Goal: Task Accomplishment & Management: Use online tool/utility

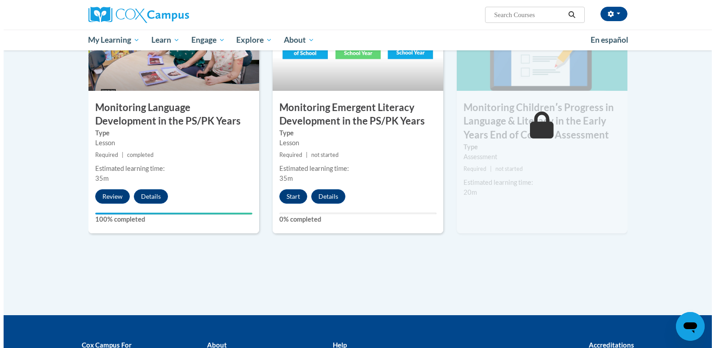
scroll to position [787, 0]
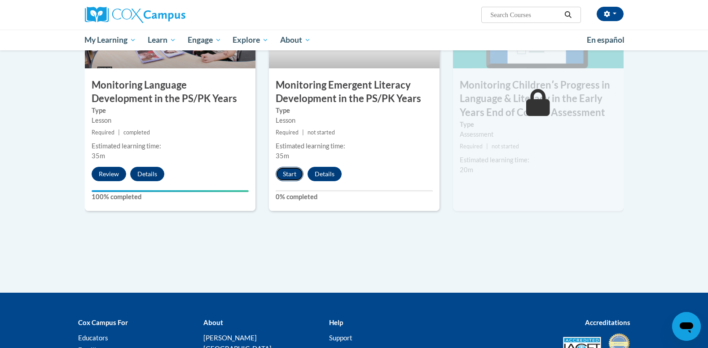
click at [288, 174] on button "Start" at bounding box center [290, 174] width 28 height 14
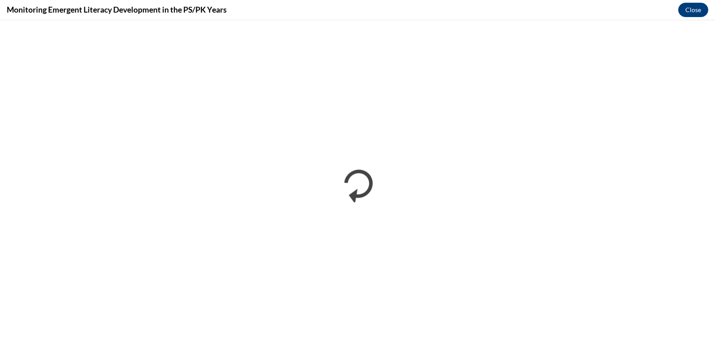
scroll to position [0, 0]
